Goal: Task Accomplishment & Management: Use online tool/utility

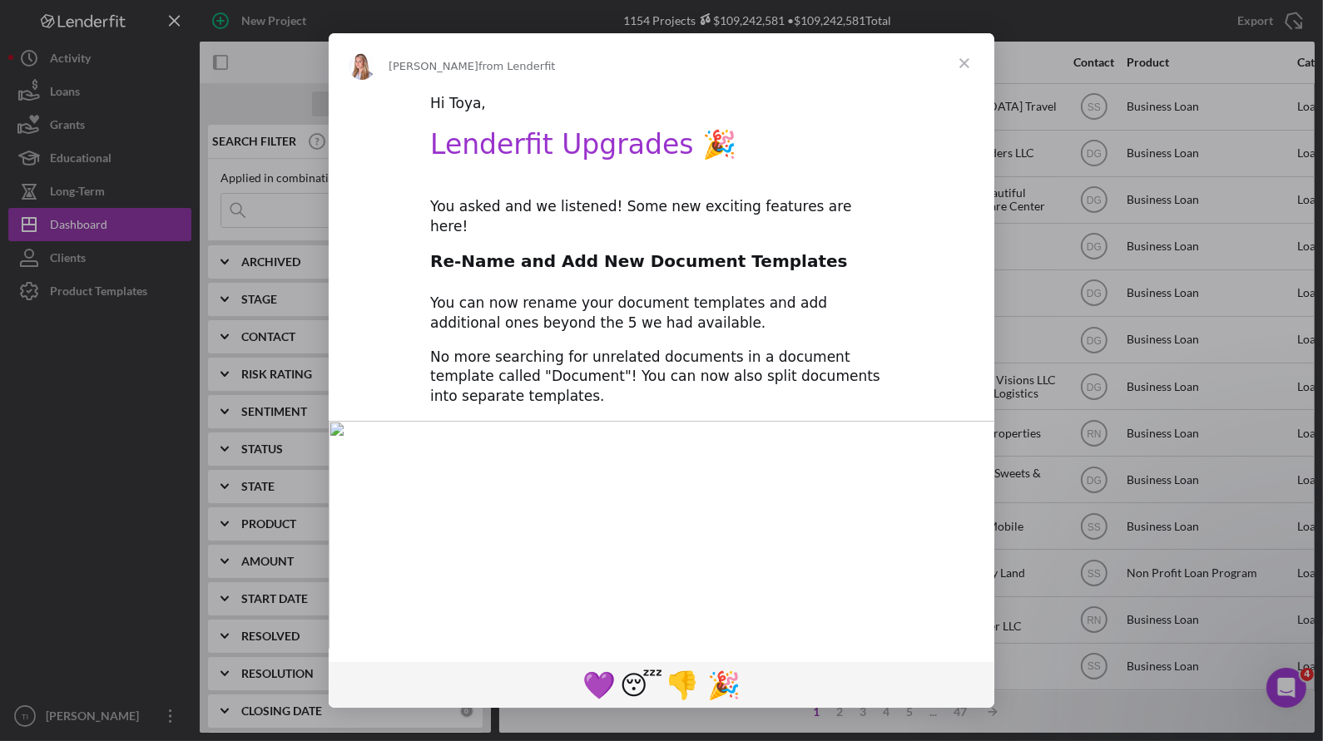
click at [964, 62] on span "Close" at bounding box center [965, 63] width 60 height 60
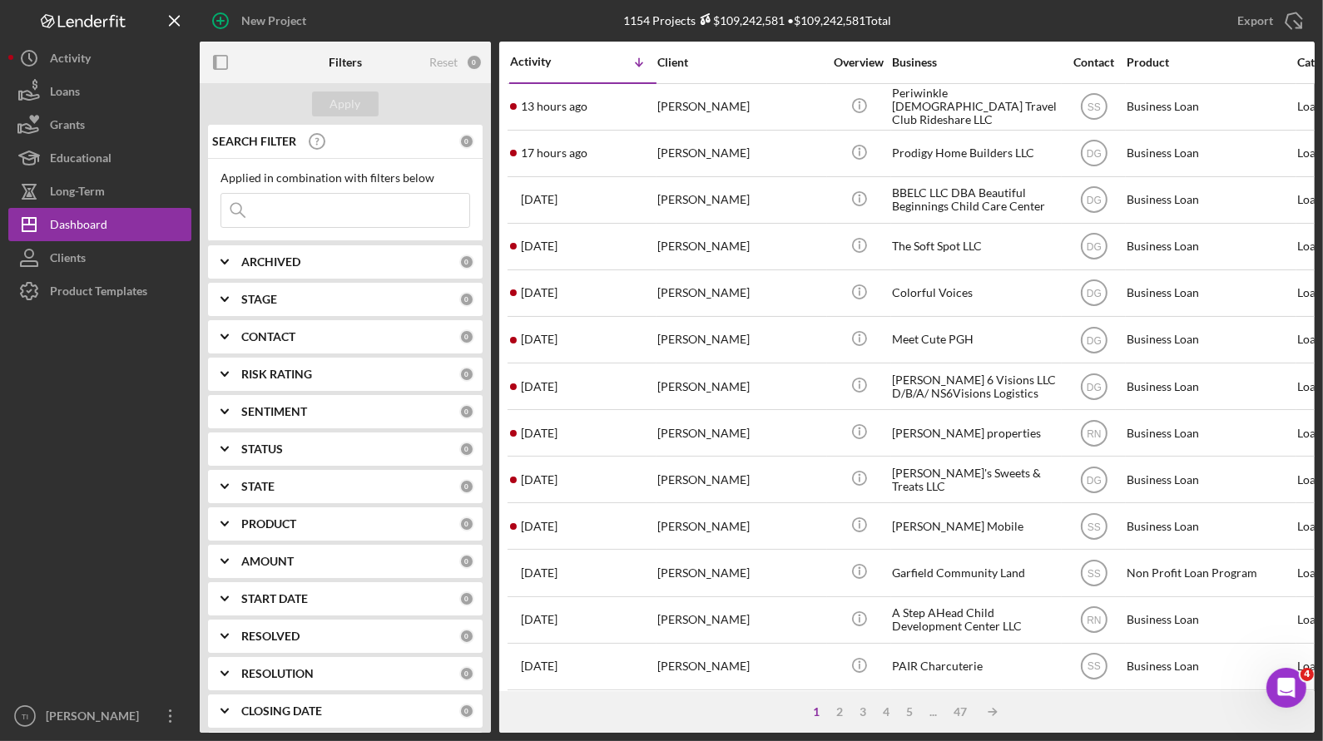
click at [314, 216] on input at bounding box center [345, 210] width 248 height 33
type input "keys to motivation"
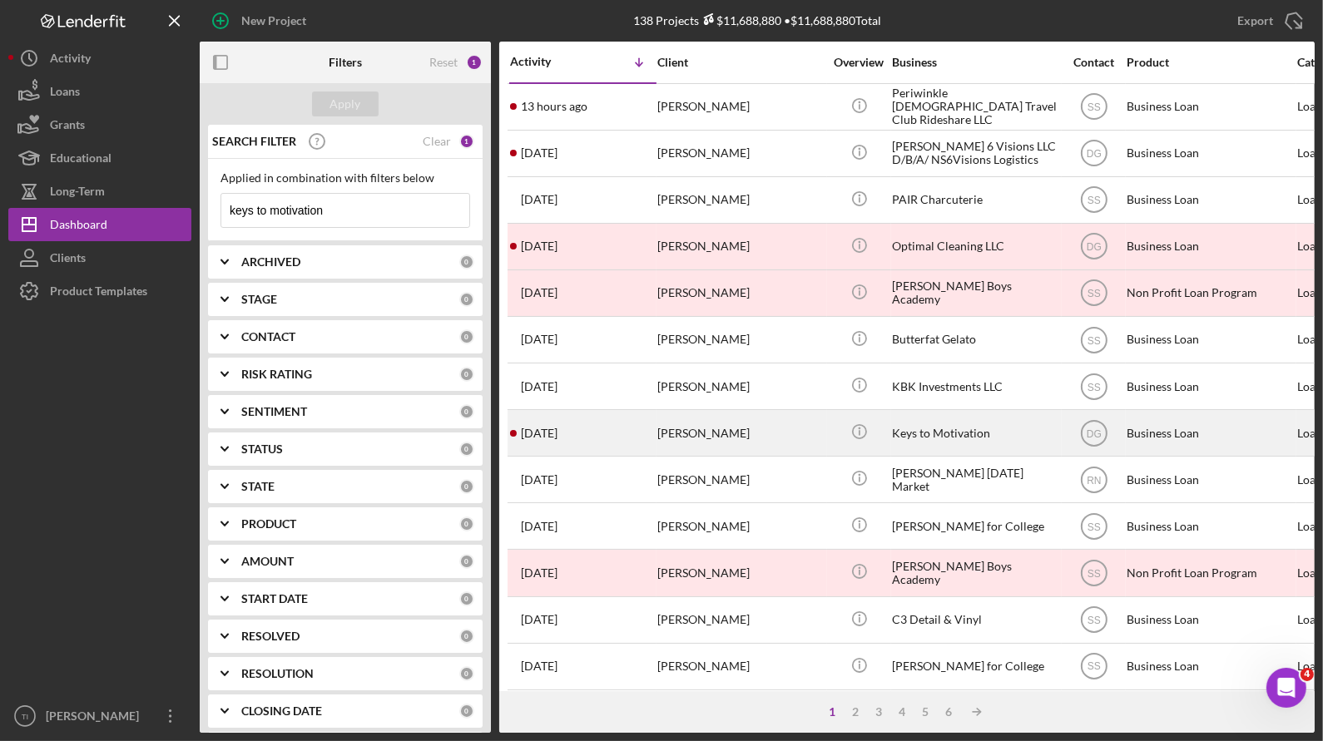
click at [959, 429] on div "Keys to Motivation" at bounding box center [975, 433] width 166 height 44
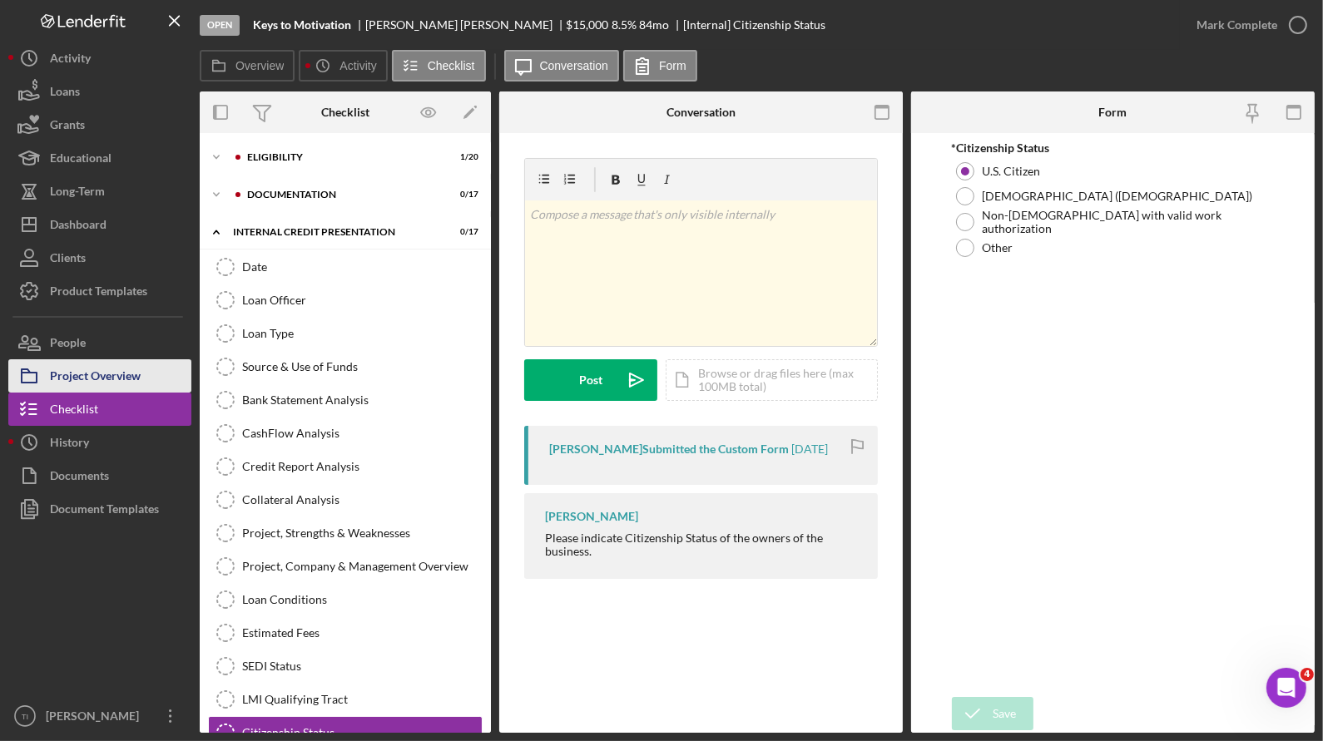
click at [117, 366] on div "Project Overview" at bounding box center [95, 377] width 91 height 37
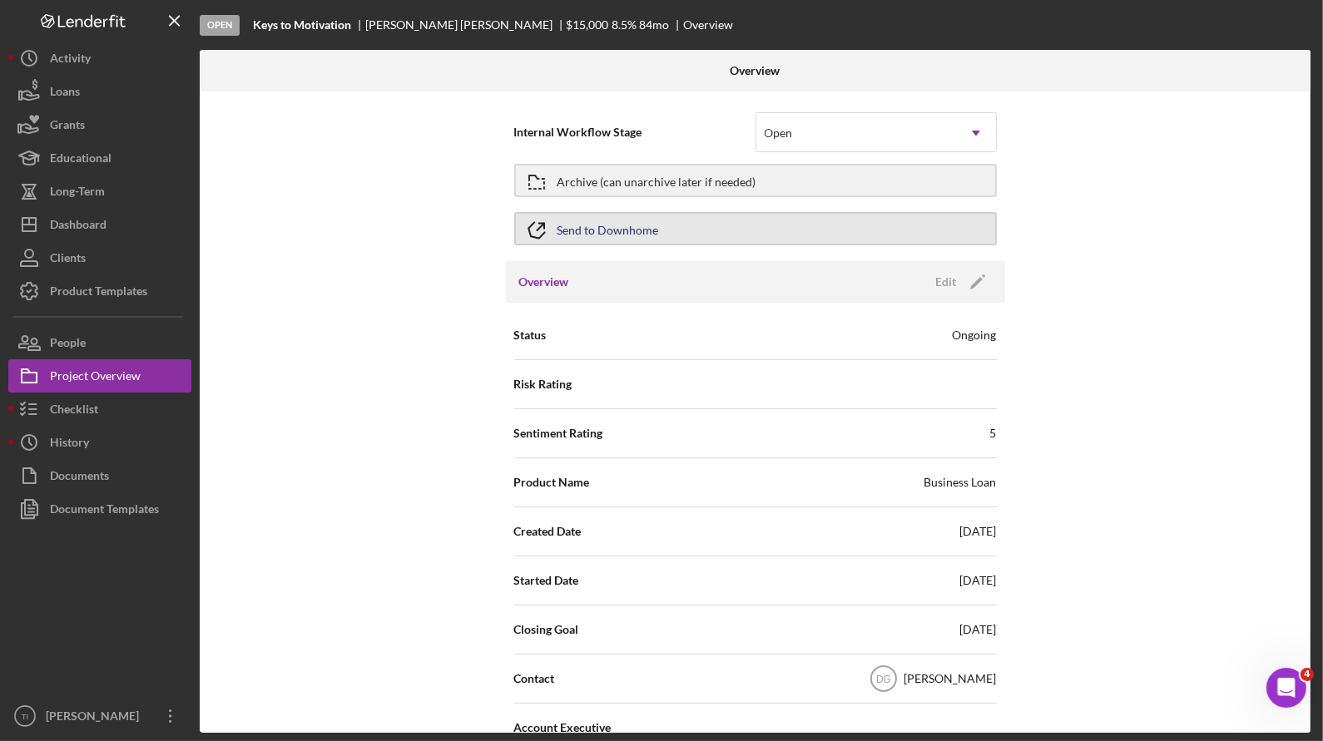
click at [698, 228] on button "Send to Downhome" at bounding box center [755, 228] width 483 height 33
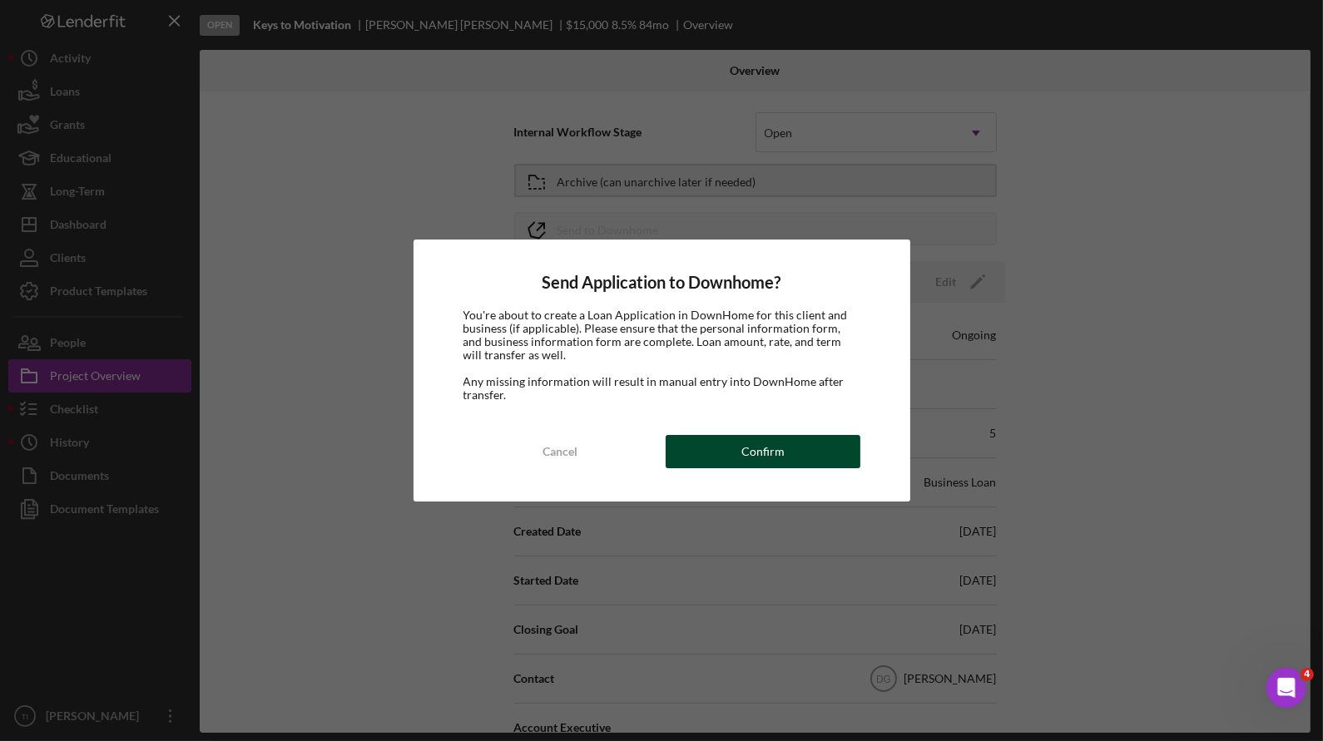
click at [772, 441] on div "Confirm" at bounding box center [762, 451] width 43 height 33
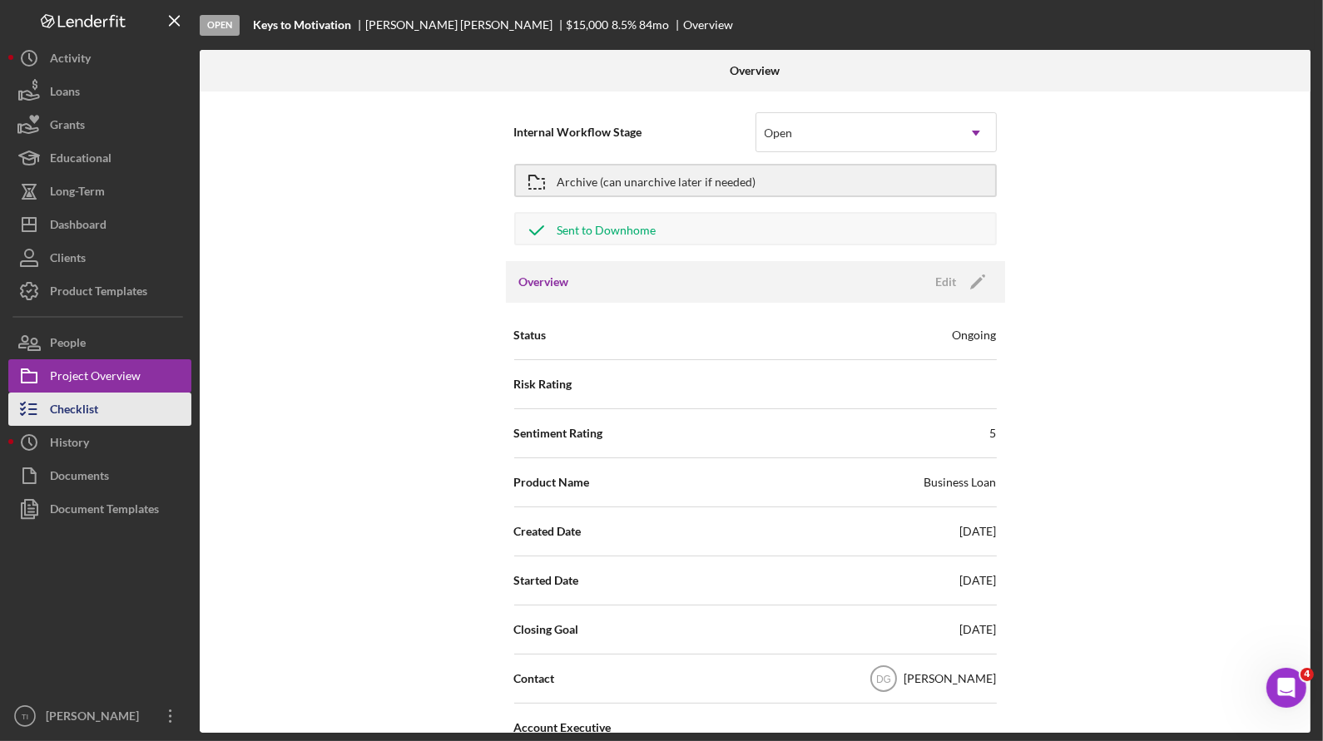
click at [79, 406] on div "Checklist" at bounding box center [74, 411] width 48 height 37
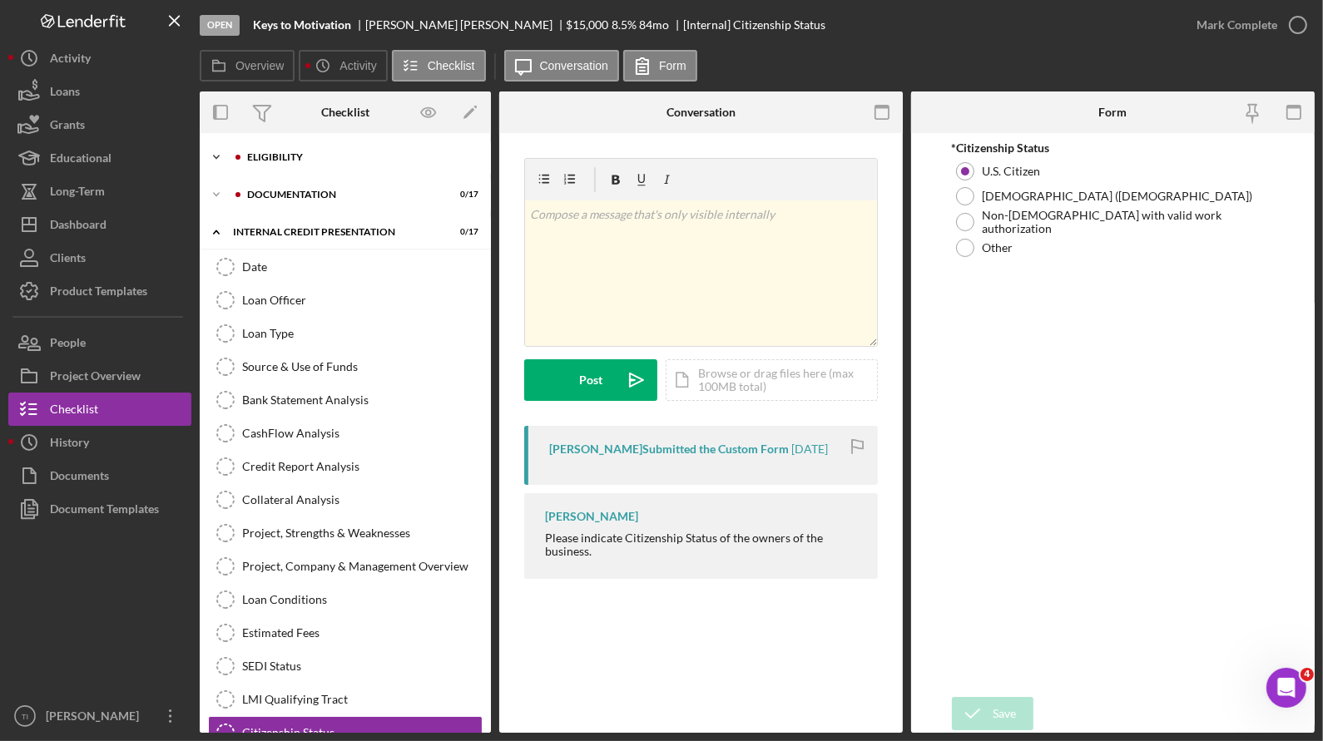
click at [216, 153] on icon "Icon/Expander" at bounding box center [216, 157] width 33 height 33
